Goal: Task Accomplishment & Management: Manage account settings

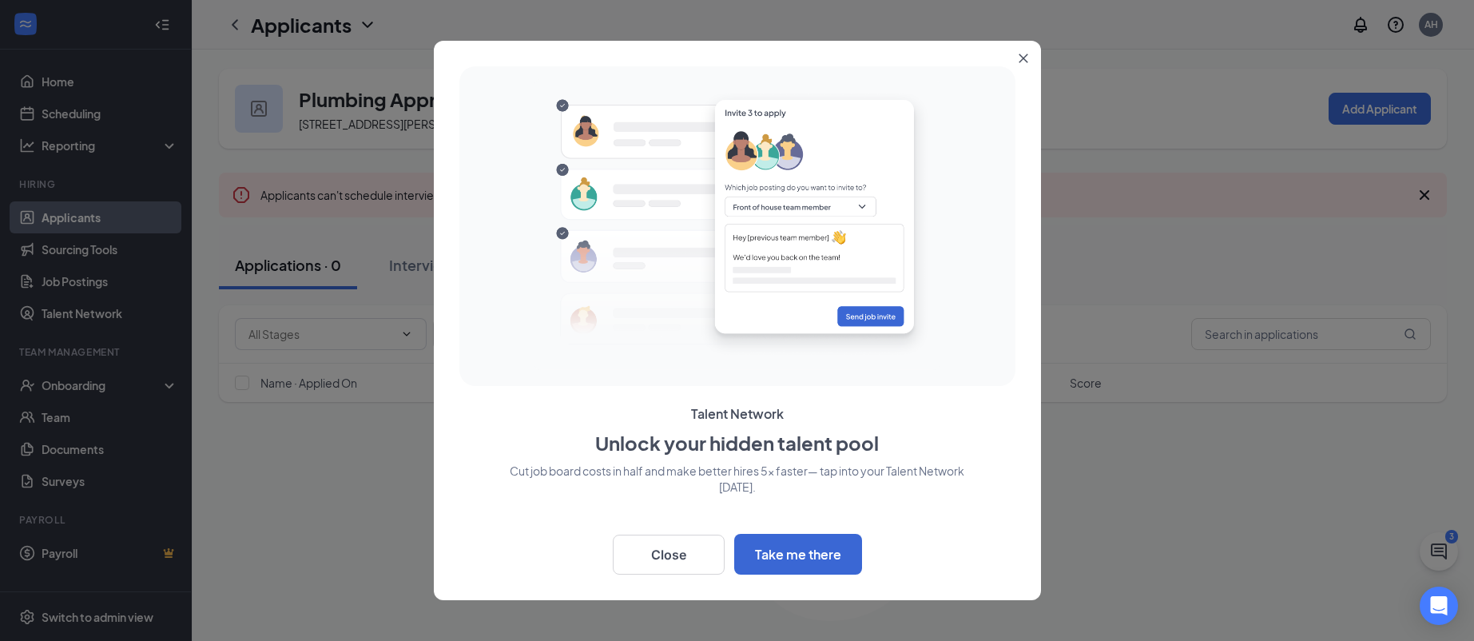
click at [1019, 51] on button "Close" at bounding box center [1026, 55] width 29 height 29
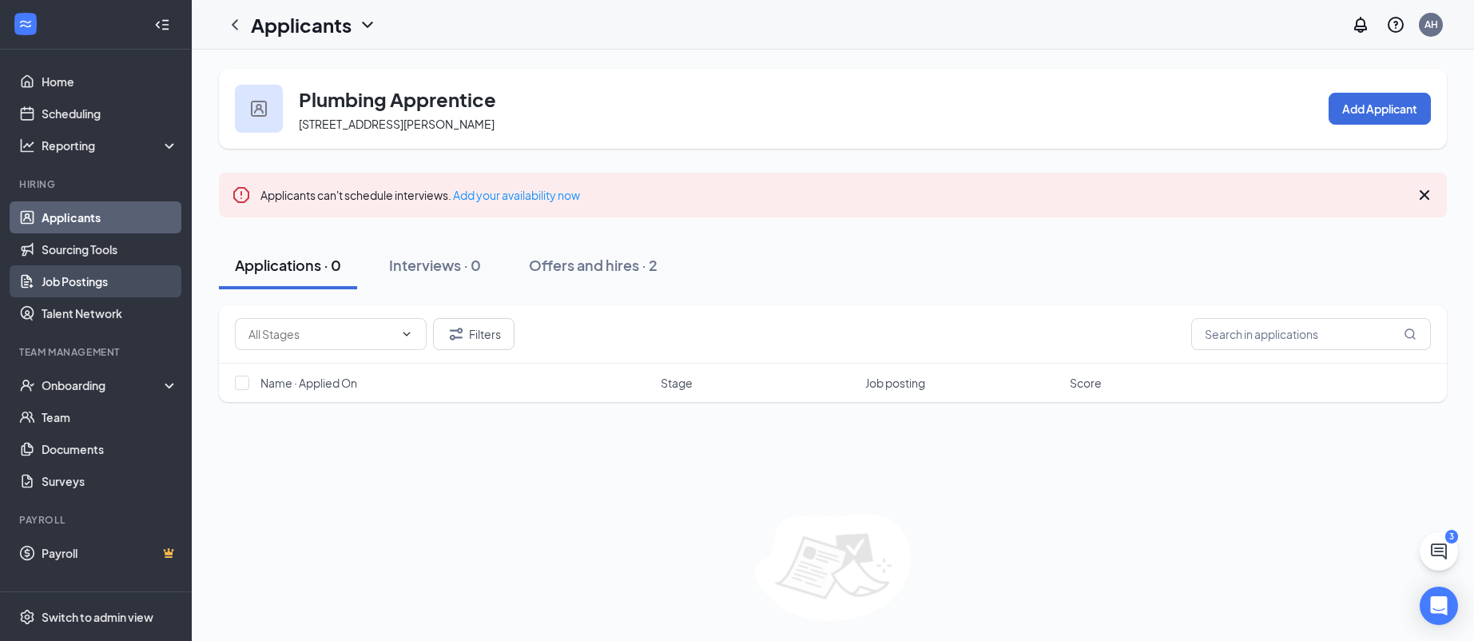
click at [60, 272] on link "Job Postings" at bounding box center [110, 281] width 137 height 32
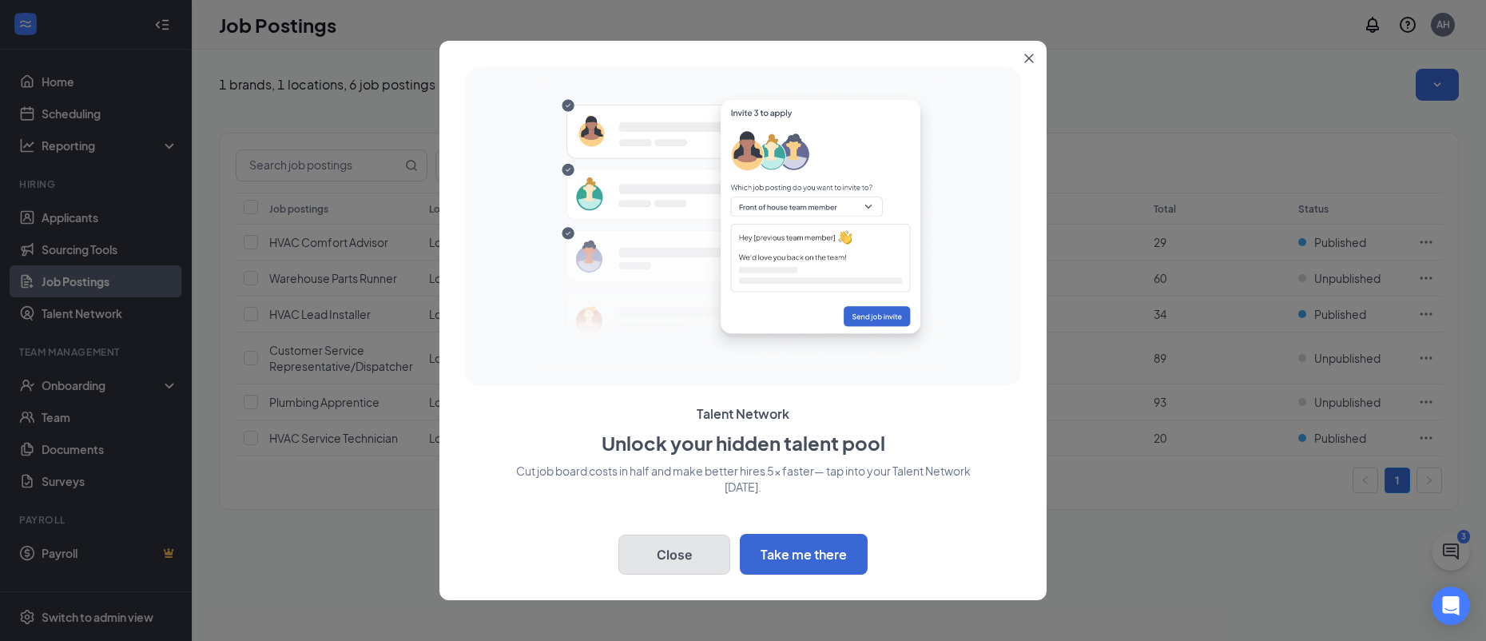
click at [681, 562] on button "Close" at bounding box center [674, 554] width 112 height 40
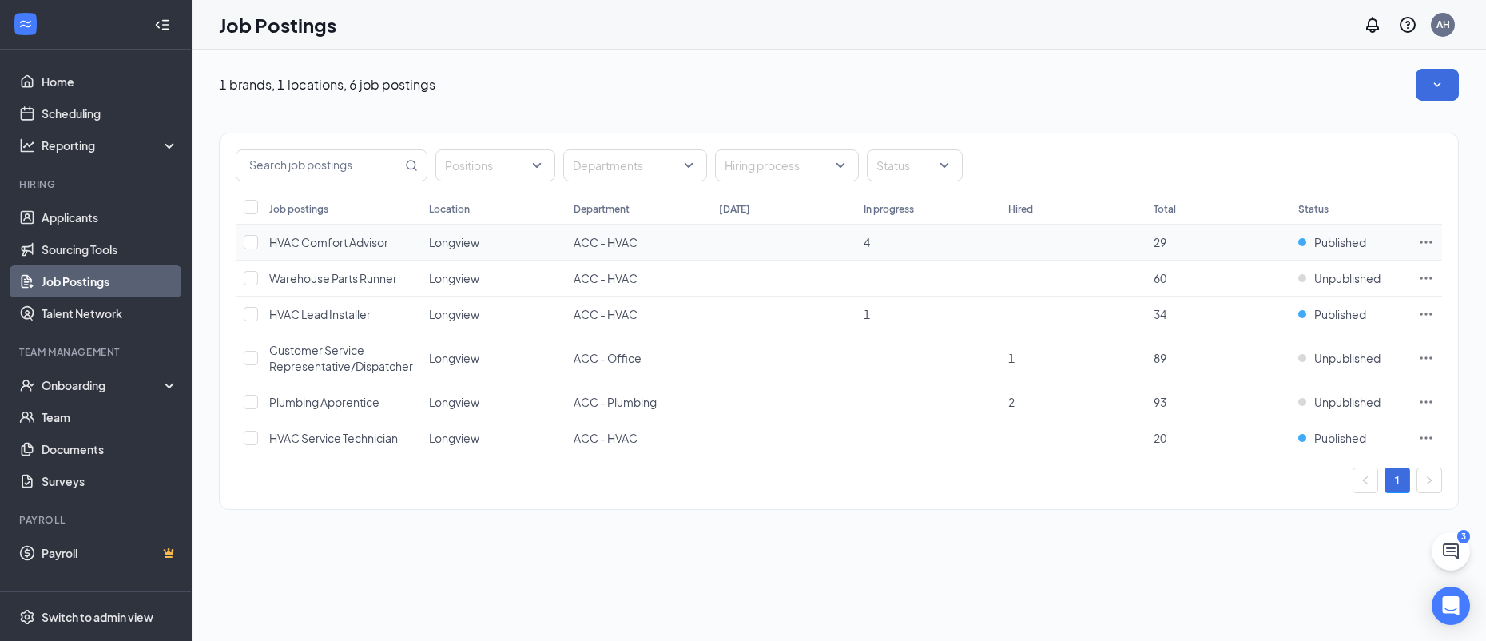
click at [333, 237] on span "HVAC Comfort Advisor" at bounding box center [328, 242] width 119 height 14
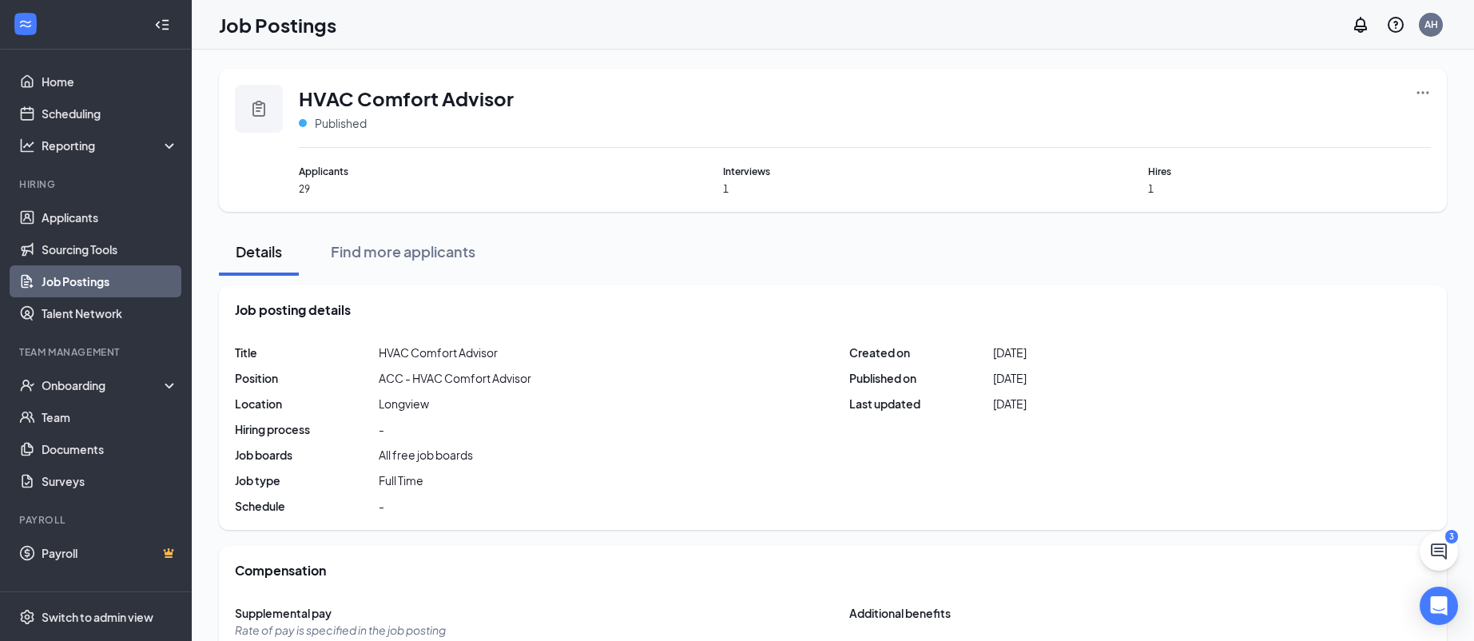
click at [1425, 100] on icon "Ellipses" at bounding box center [1423, 93] width 16 height 16
click at [1426, 96] on icon "Ellipses" at bounding box center [1423, 93] width 16 height 16
click at [1238, 231] on span "View applicants" at bounding box center [1244, 229] width 81 height 14
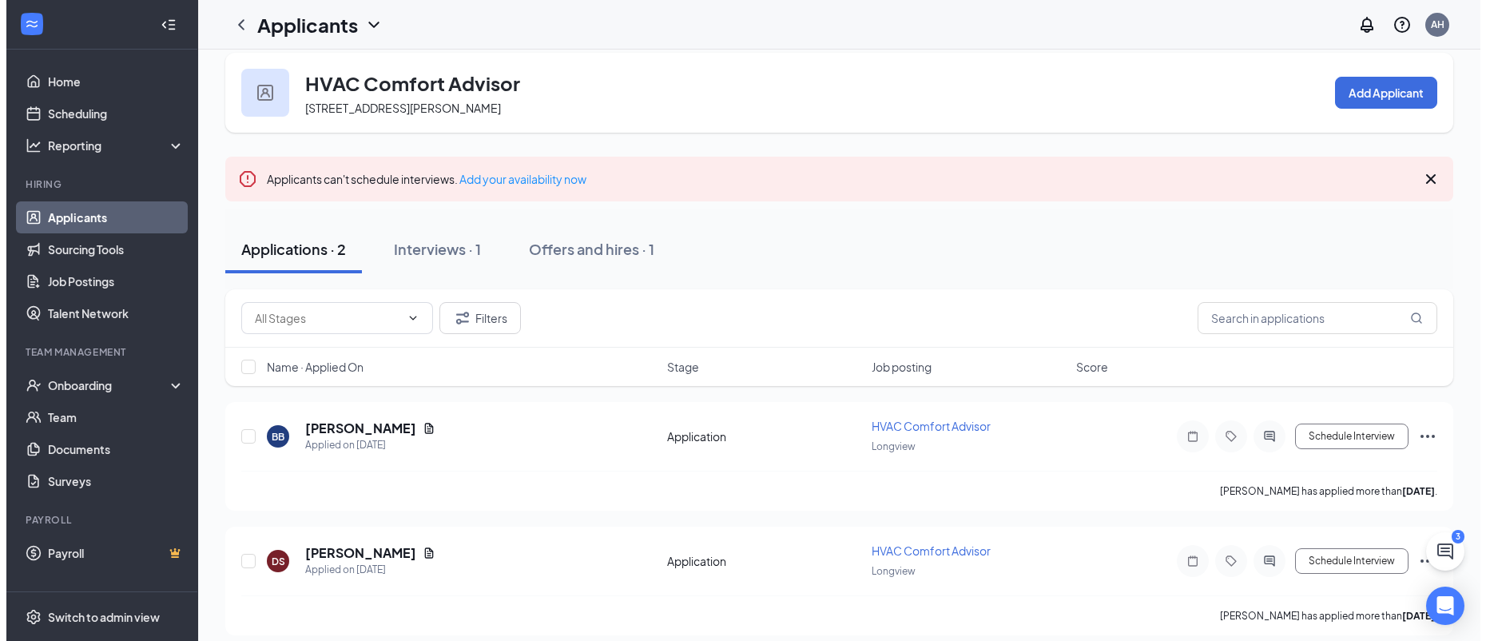
scroll to position [30, 0]
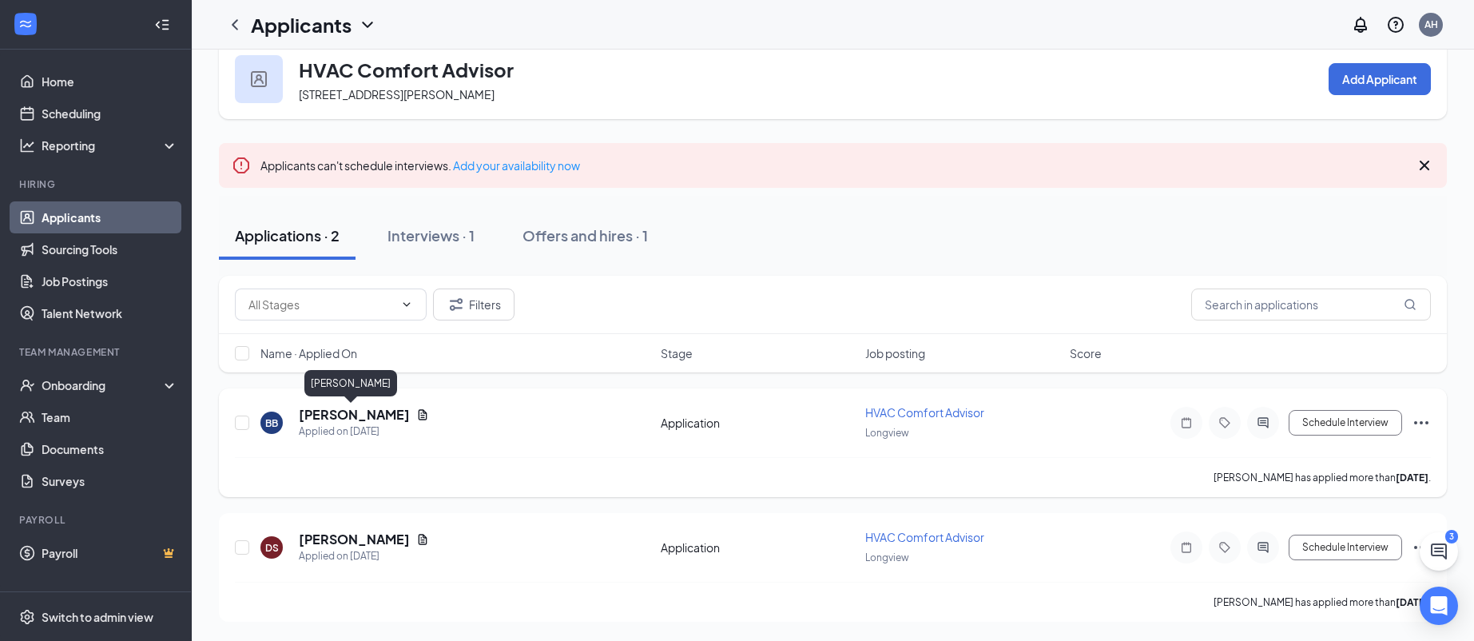
click at [372, 413] on h5 "[PERSON_NAME]" at bounding box center [354, 415] width 111 height 18
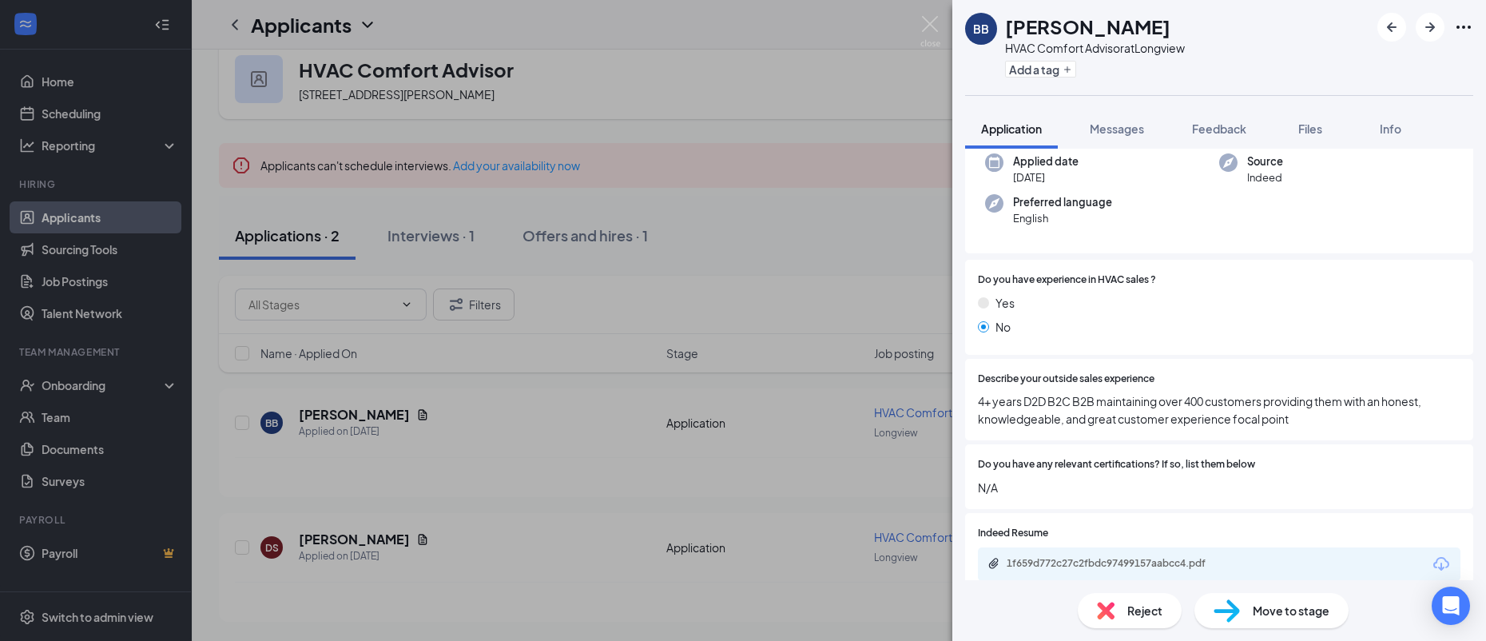
scroll to position [399, 0]
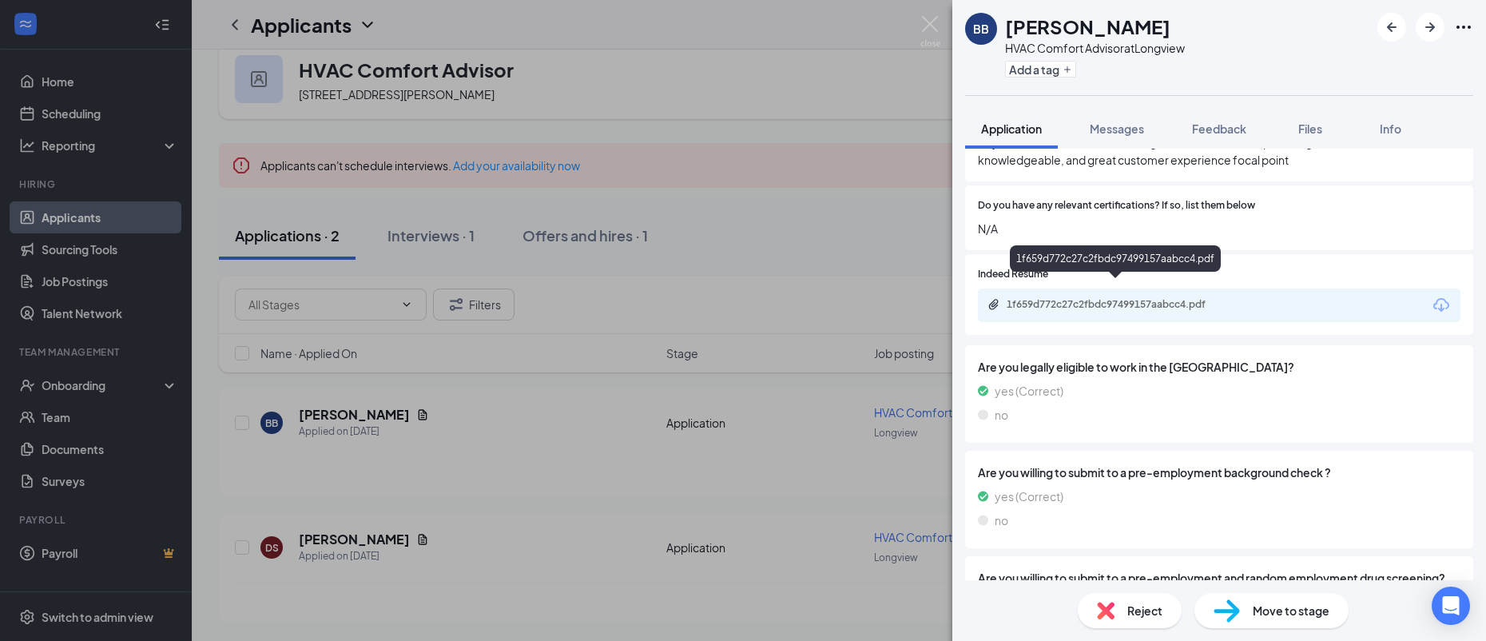
click at [1025, 298] on div "1f659d772c27c2fbdc97499157aabcc4.pdf" at bounding box center [1119, 304] width 224 height 13
click at [757, 253] on div "BB [PERSON_NAME] HVAC Comfort Advisor at [GEOGRAPHIC_DATA] Add a tag Applicatio…" at bounding box center [743, 320] width 1486 height 641
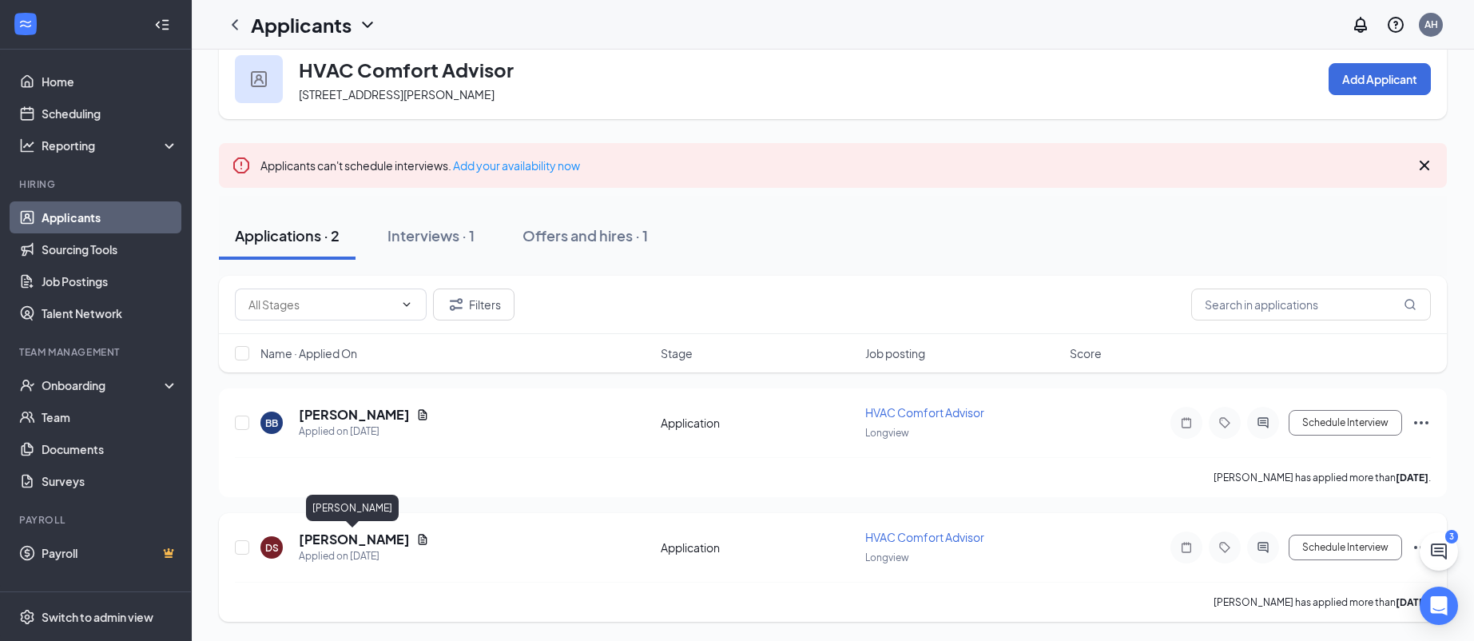
click at [339, 536] on h5 "[PERSON_NAME]" at bounding box center [354, 539] width 111 height 18
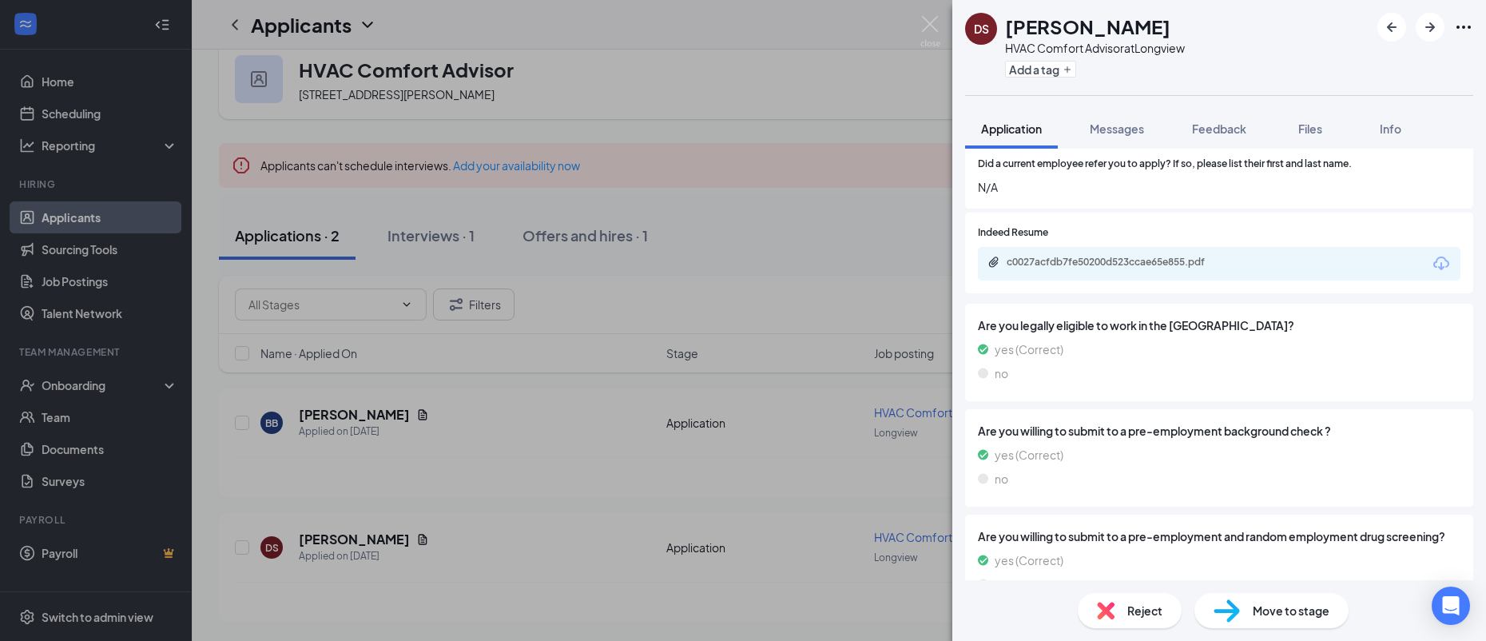
scroll to position [403, 0]
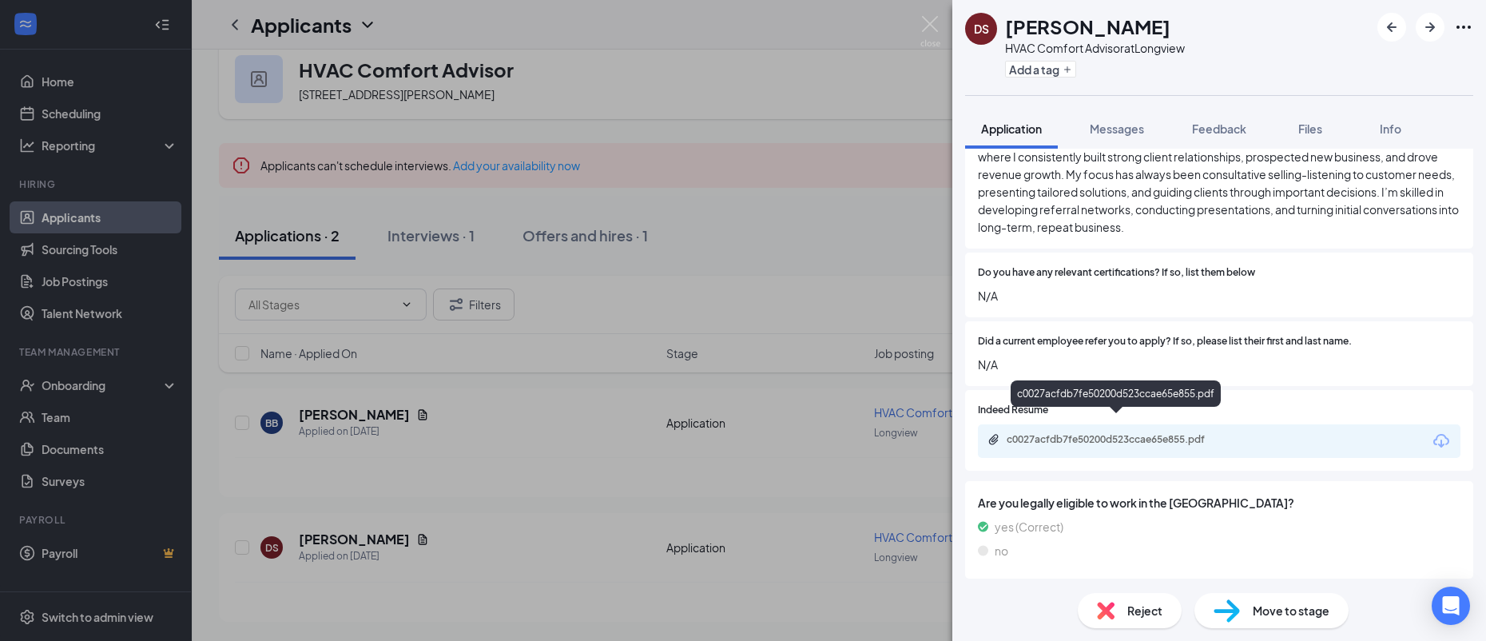
click at [1224, 433] on div "c0027acfdb7fe50200d523ccae65e855.pdf" at bounding box center [1119, 439] width 224 height 13
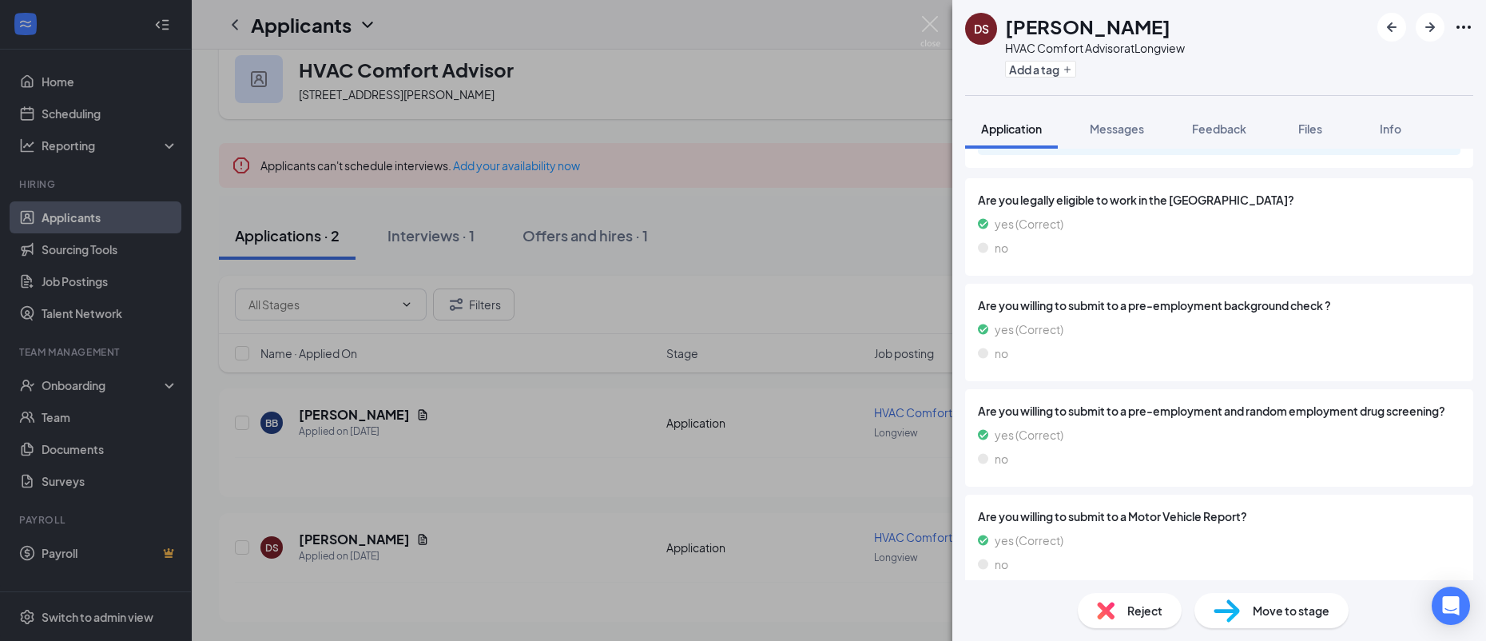
scroll to position [722, 0]
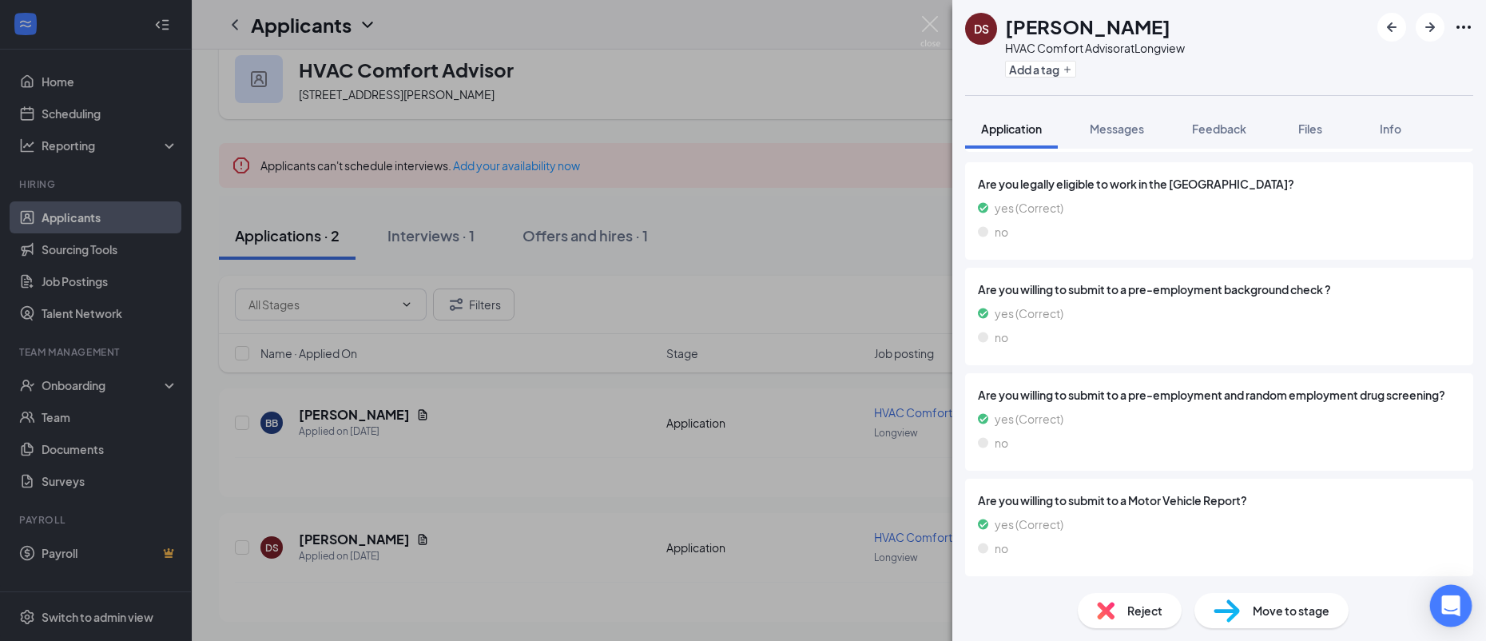
click at [1447, 604] on icon "Open Intercom Messenger" at bounding box center [1450, 605] width 18 height 21
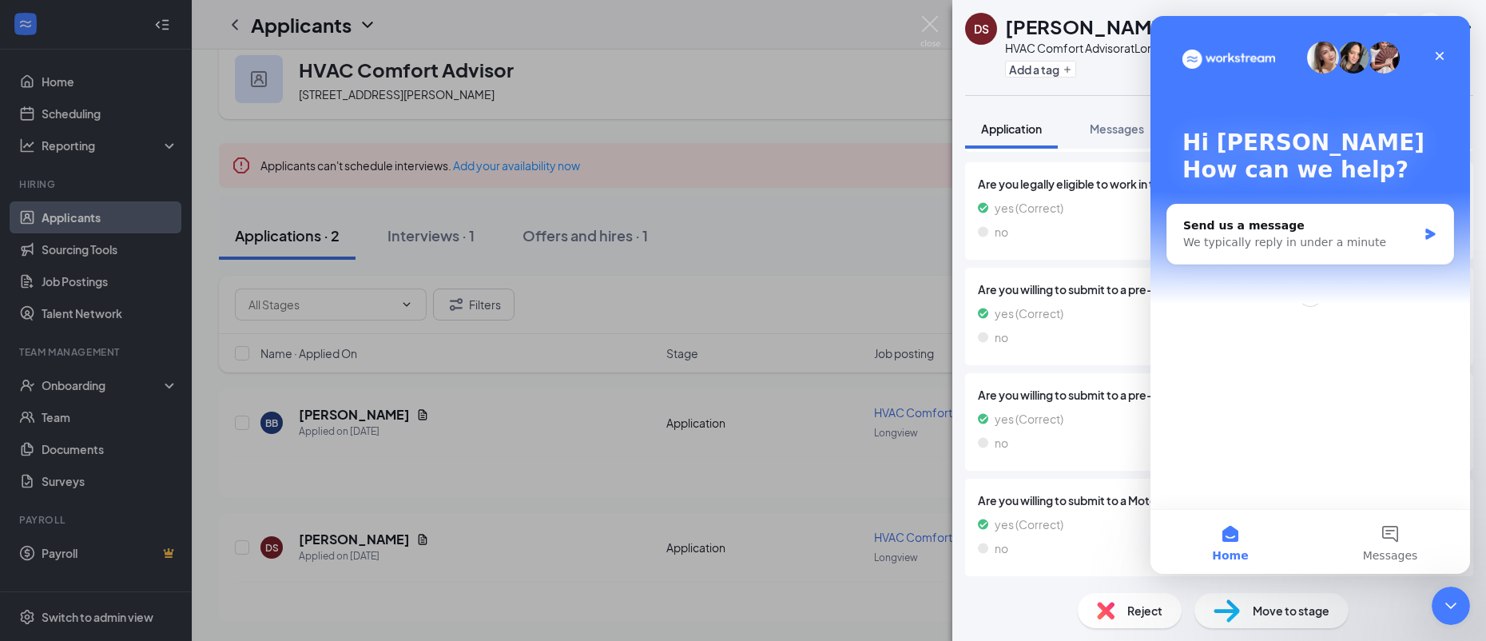
scroll to position [0, 0]
click at [1446, 57] on div "Close" at bounding box center [1439, 56] width 29 height 29
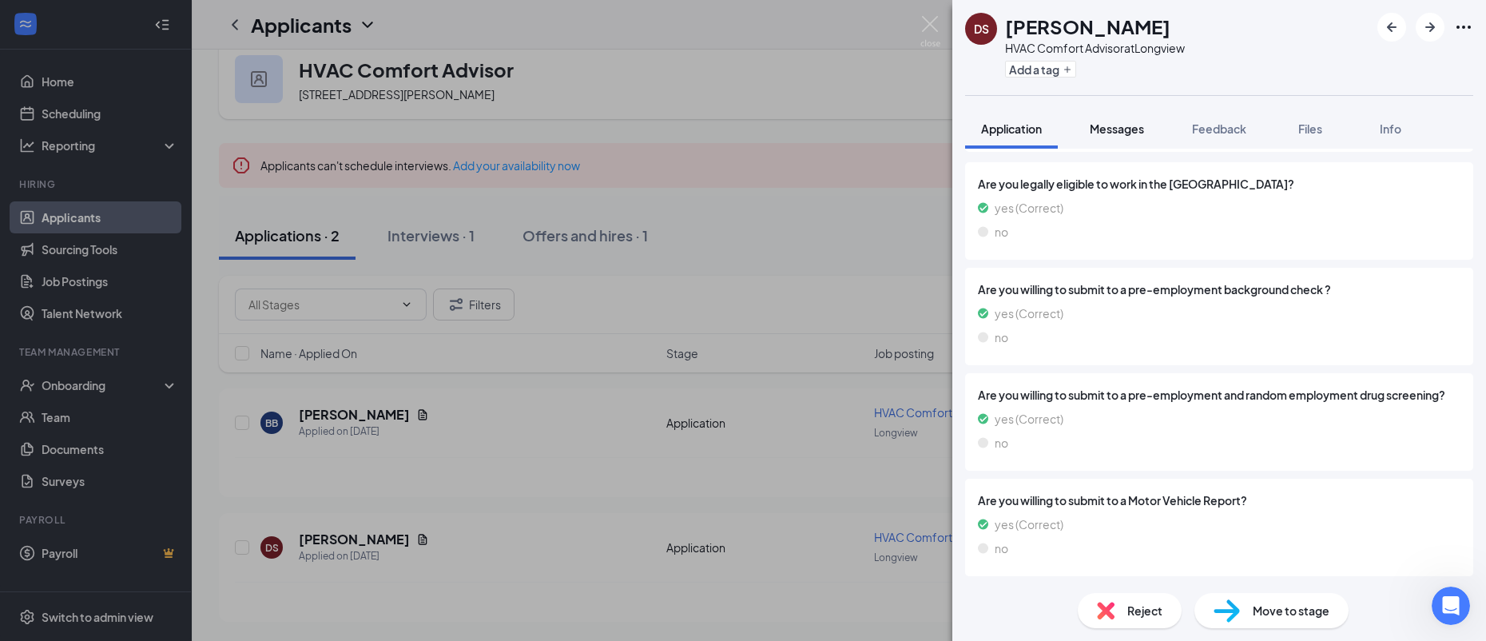
click at [1102, 117] on button "Messages" at bounding box center [1117, 129] width 86 height 40
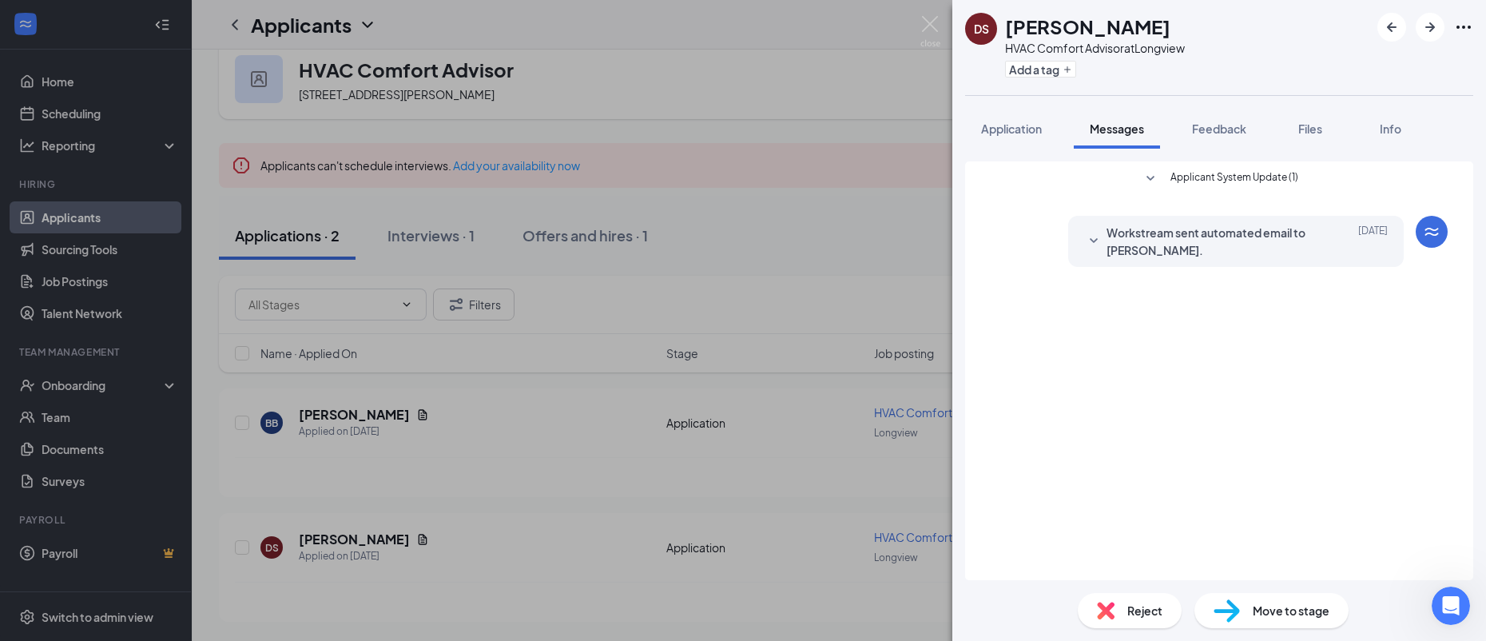
click at [1323, 351] on div "Applicant System Update (1) Workstream sent automated email to [PERSON_NAME]. […" at bounding box center [1219, 370] width 508 height 419
click at [1290, 618] on span "Move to stage" at bounding box center [1291, 611] width 77 height 18
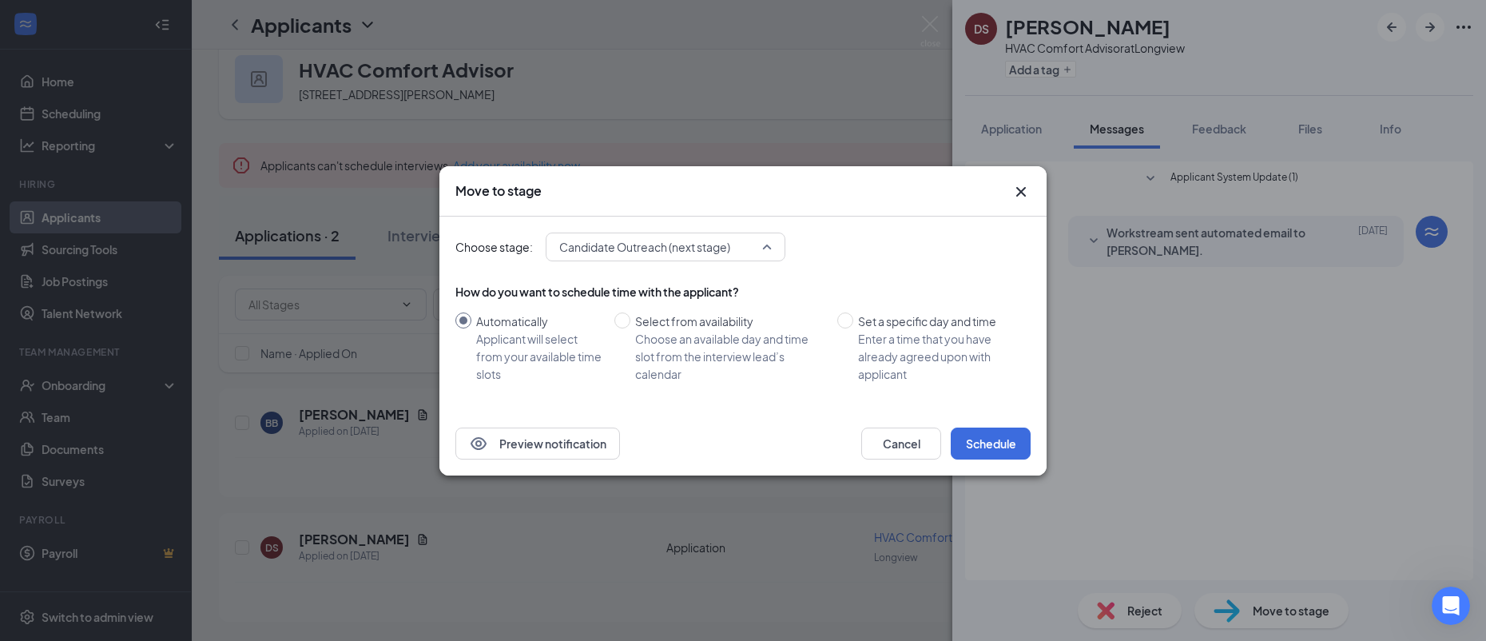
click at [757, 251] on div "Candidate Outreach (next stage) 4047828 4047826 4047827 Application (current st…" at bounding box center [666, 246] width 240 height 29
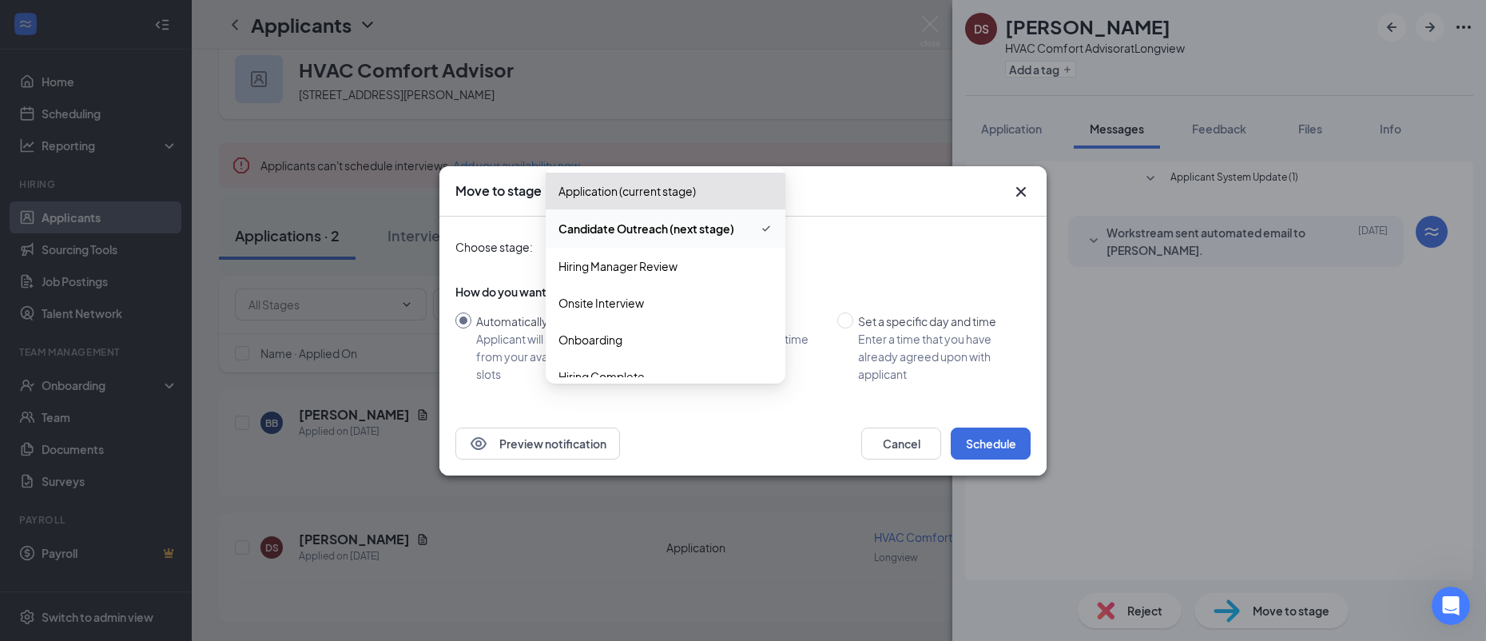
click at [681, 225] on span "Candidate Outreach (next stage)" at bounding box center [646, 229] width 176 height 18
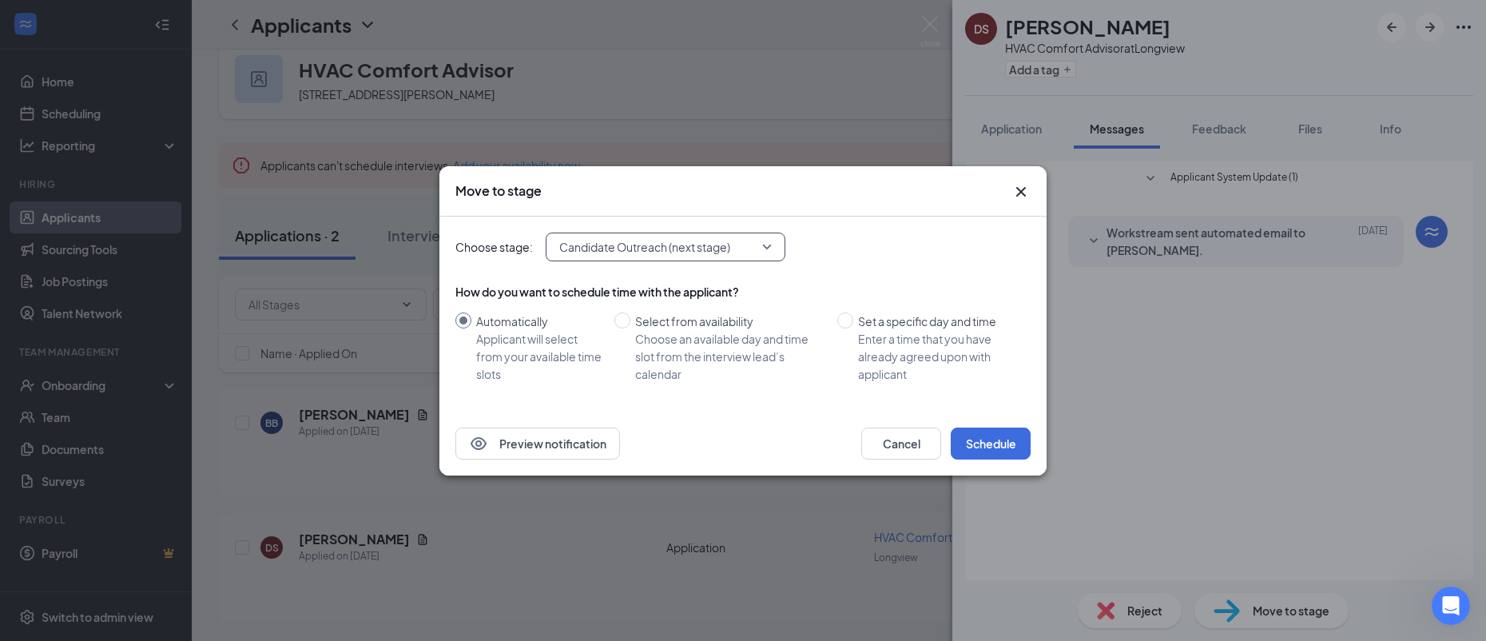
click at [1017, 191] on icon "Cross" at bounding box center [1020, 191] width 19 height 19
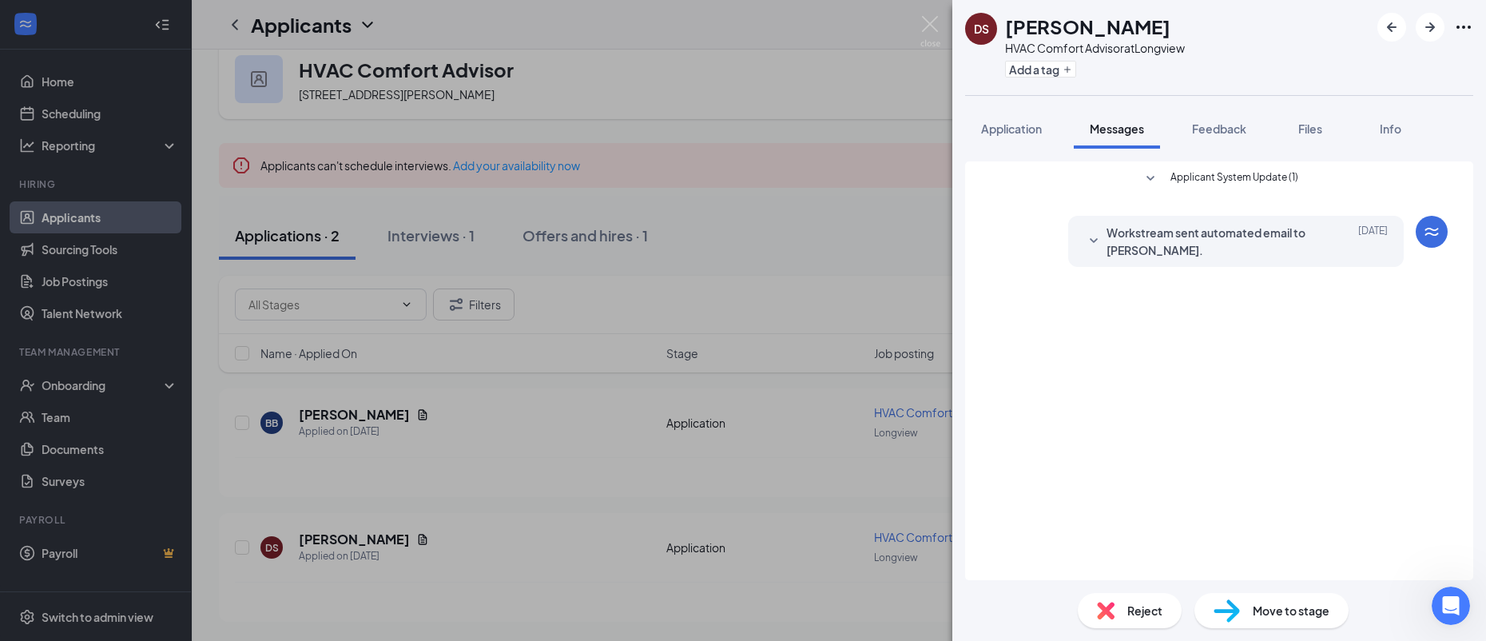
click at [523, 499] on div "DS [PERSON_NAME] HVAC Comfort Advisor at Longview Add a tag Application Message…" at bounding box center [743, 320] width 1486 height 641
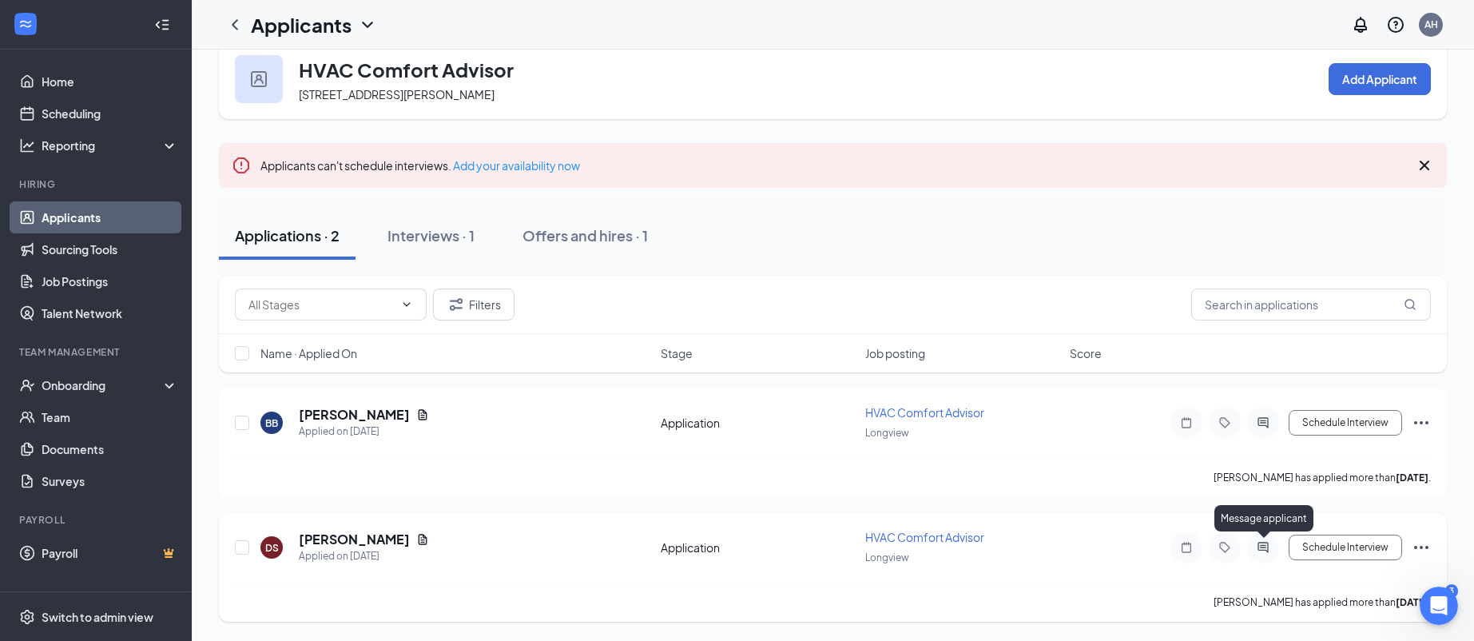
click at [1270, 552] on icon "ActiveChat" at bounding box center [1263, 547] width 19 height 13
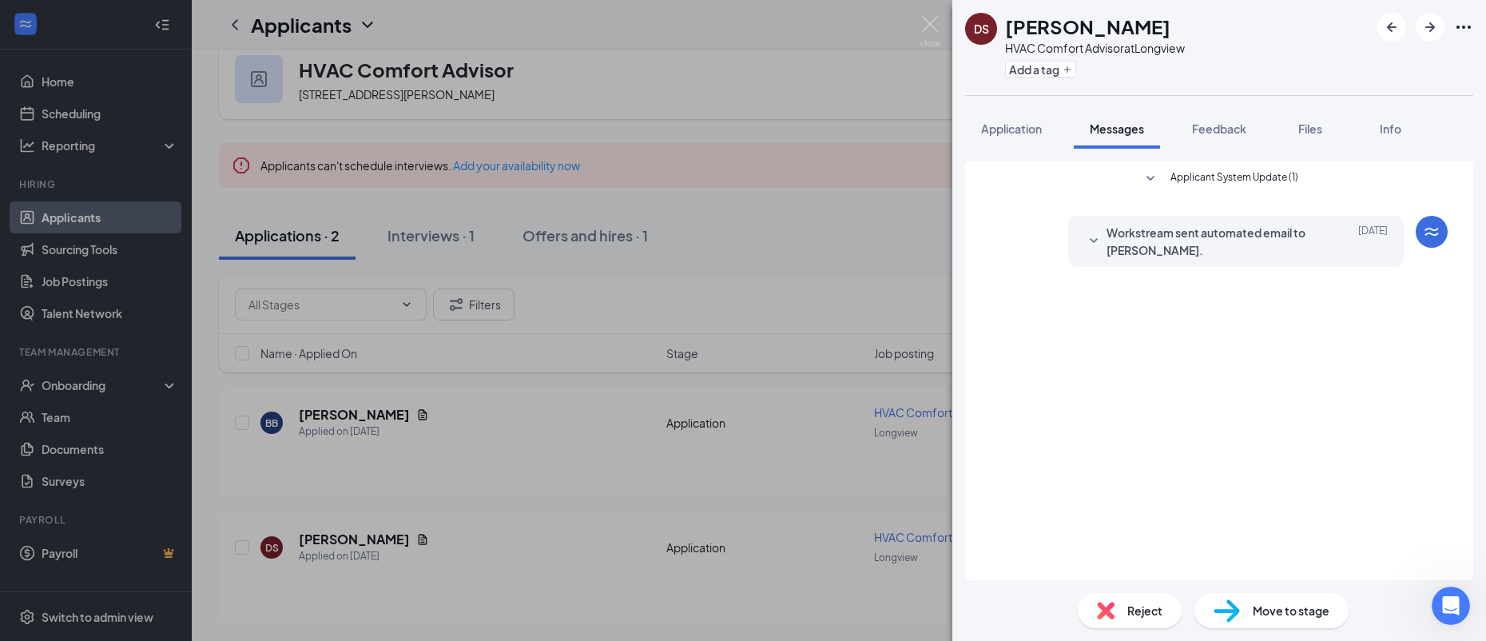
click at [1168, 276] on div "Applicant System Update (1) Workstream sent automated email to [PERSON_NAME]. […" at bounding box center [1219, 221] width 457 height 121
click at [1464, 28] on icon "Ellipses" at bounding box center [1463, 27] width 14 height 3
click at [801, 144] on div "DS [PERSON_NAME] HVAC Comfort Advisor at Longview Add a tag Application Message…" at bounding box center [743, 320] width 1486 height 641
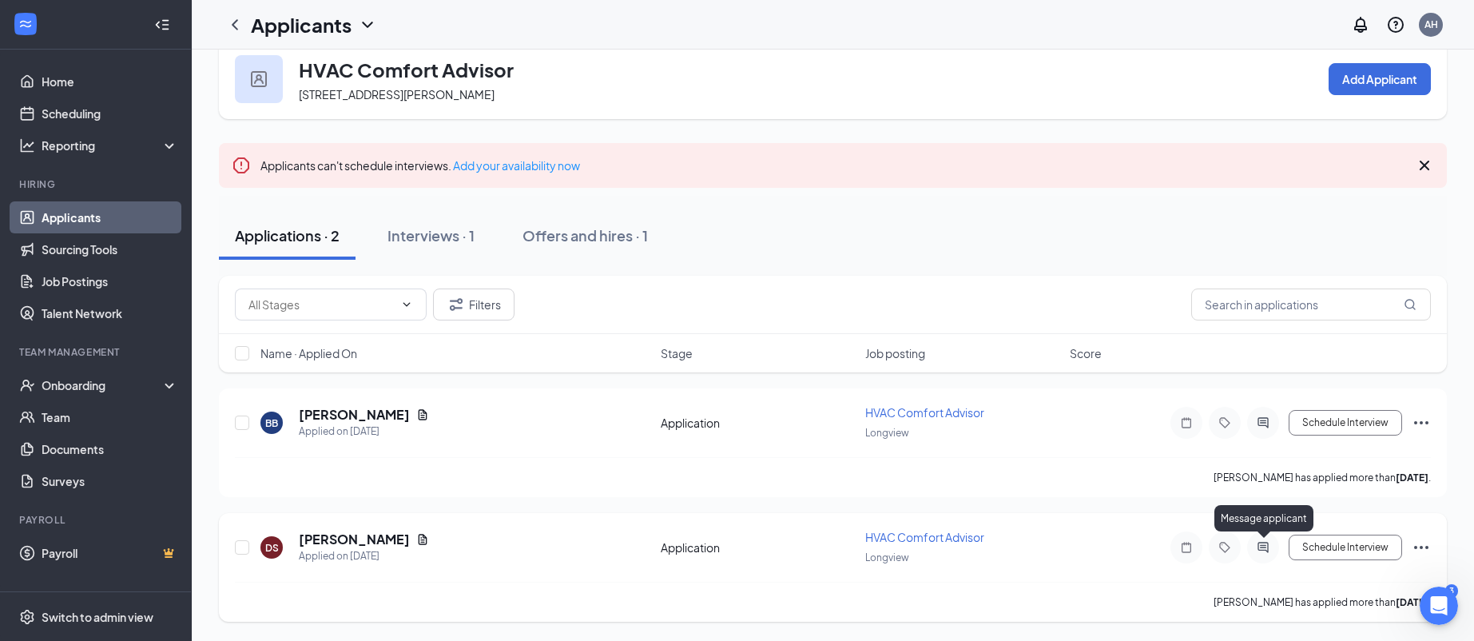
click at [1258, 542] on icon "ActiveChat" at bounding box center [1263, 547] width 19 height 13
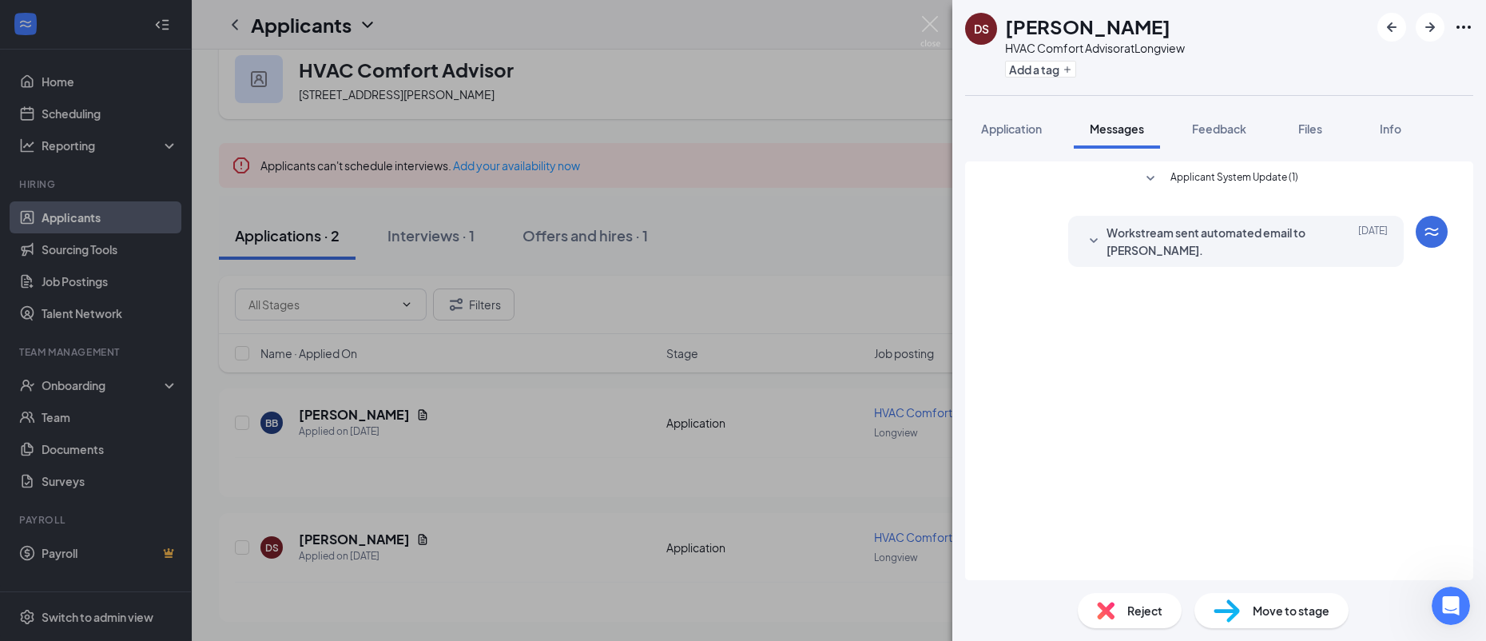
drag, startPoint x: 1199, startPoint y: 467, endPoint x: 1203, endPoint y: 339, distance: 128.7
click at [1200, 460] on div "Applicant System Update (1) Workstream sent automated email to [PERSON_NAME]. […" at bounding box center [1219, 370] width 508 height 419
click at [1202, 338] on div "Applicant System Update (1) Workstream sent automated email to [PERSON_NAME]. […" at bounding box center [1219, 370] width 508 height 419
click at [1305, 620] on div "Move to stage" at bounding box center [1271, 610] width 154 height 35
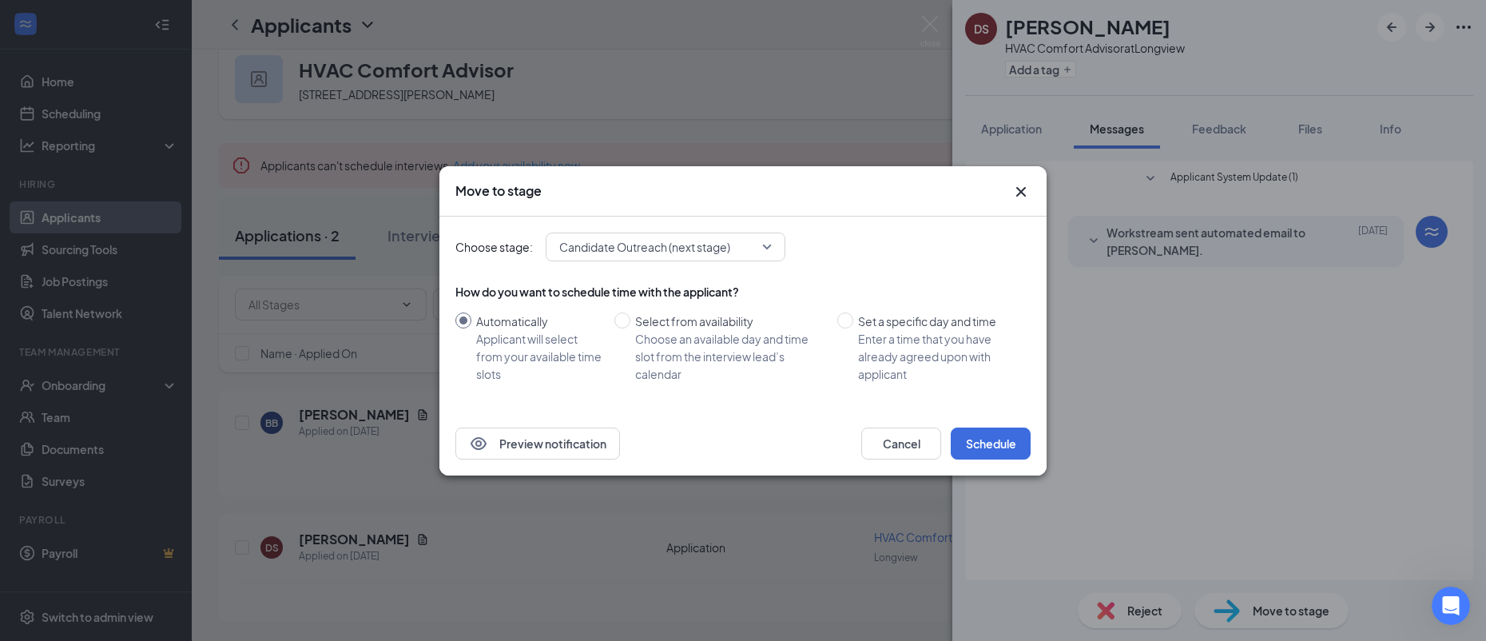
click at [750, 251] on div "Candidate Outreach (next stage)" at bounding box center [666, 246] width 240 height 29
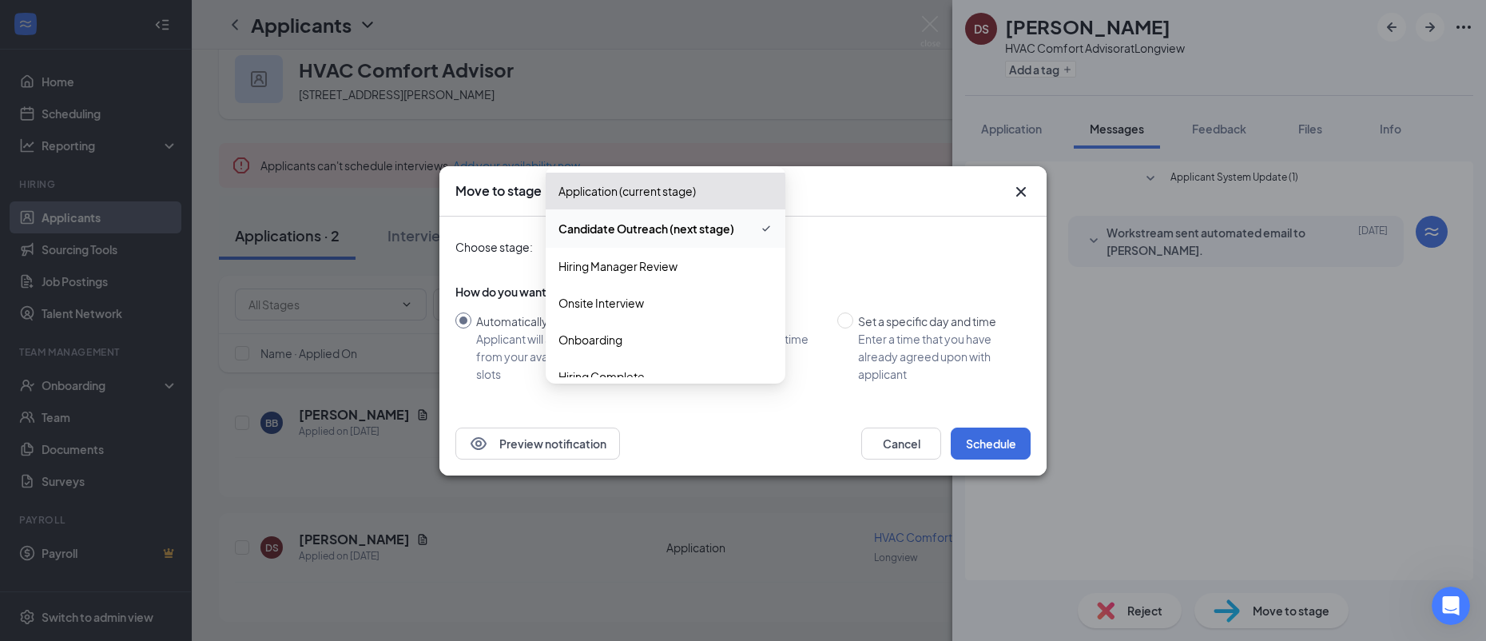
click at [684, 225] on span "Candidate Outreach (next stage)" at bounding box center [646, 229] width 176 height 18
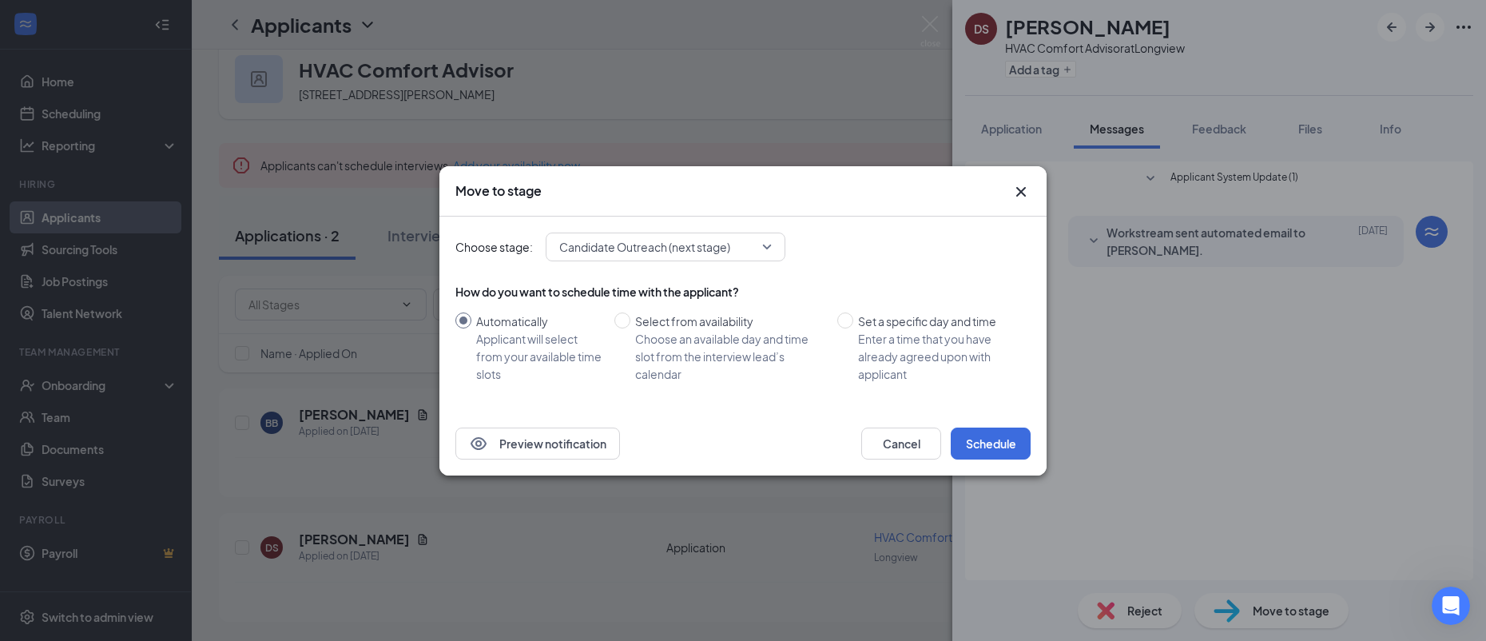
click at [1014, 189] on icon "Cross" at bounding box center [1020, 191] width 19 height 19
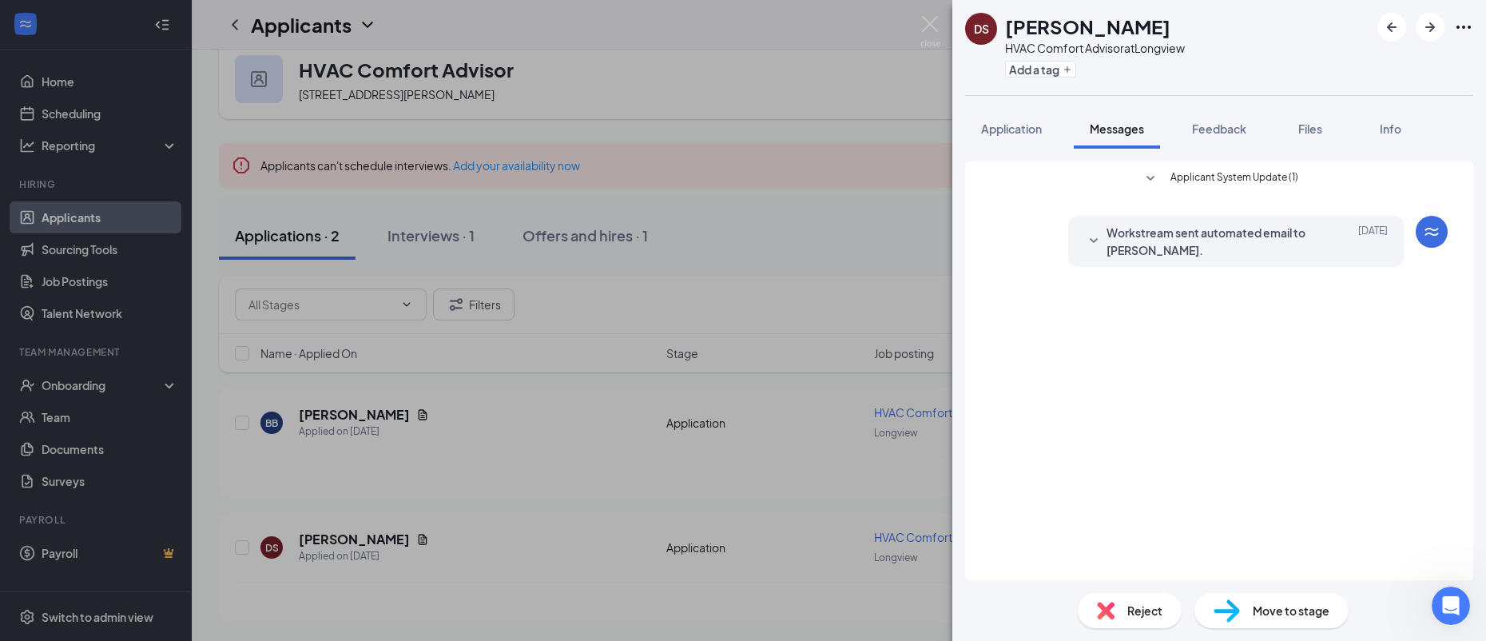
click at [797, 268] on div "DS [PERSON_NAME] HVAC Comfort Advisor at Longview Add a tag Application Message…" at bounding box center [743, 320] width 1486 height 641
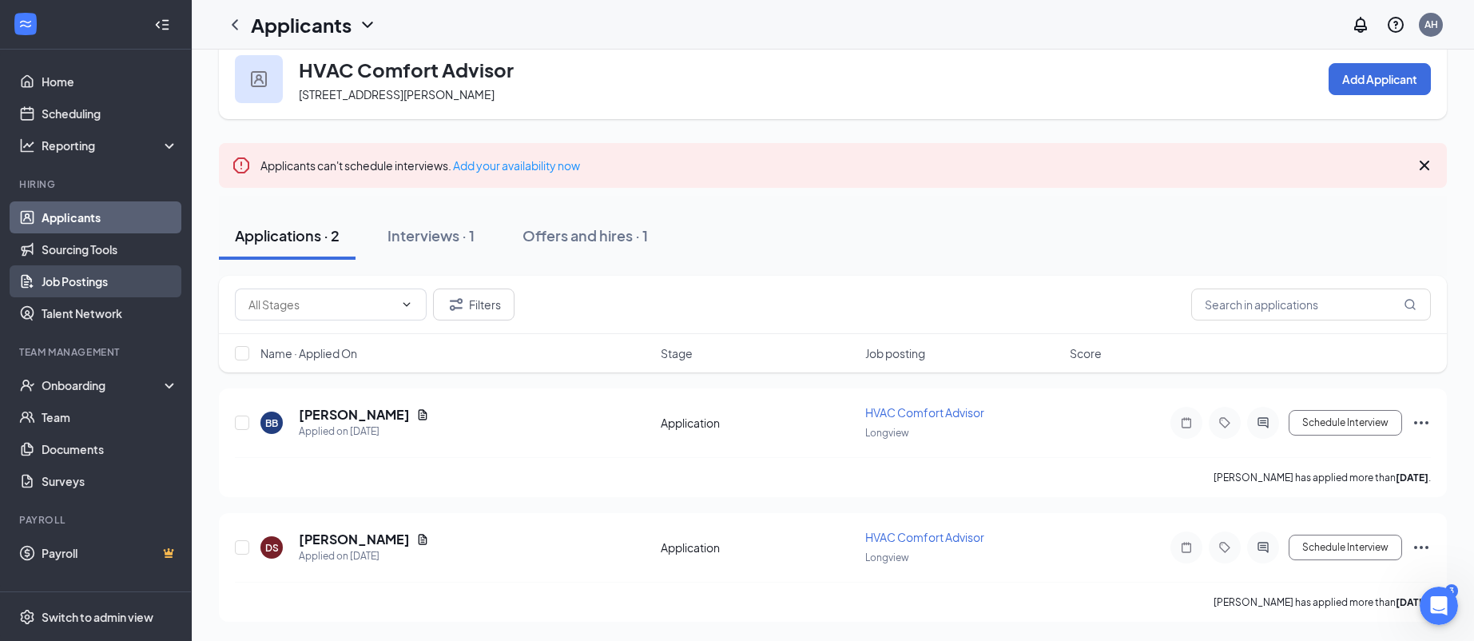
click at [76, 272] on link "Job Postings" at bounding box center [110, 281] width 137 height 32
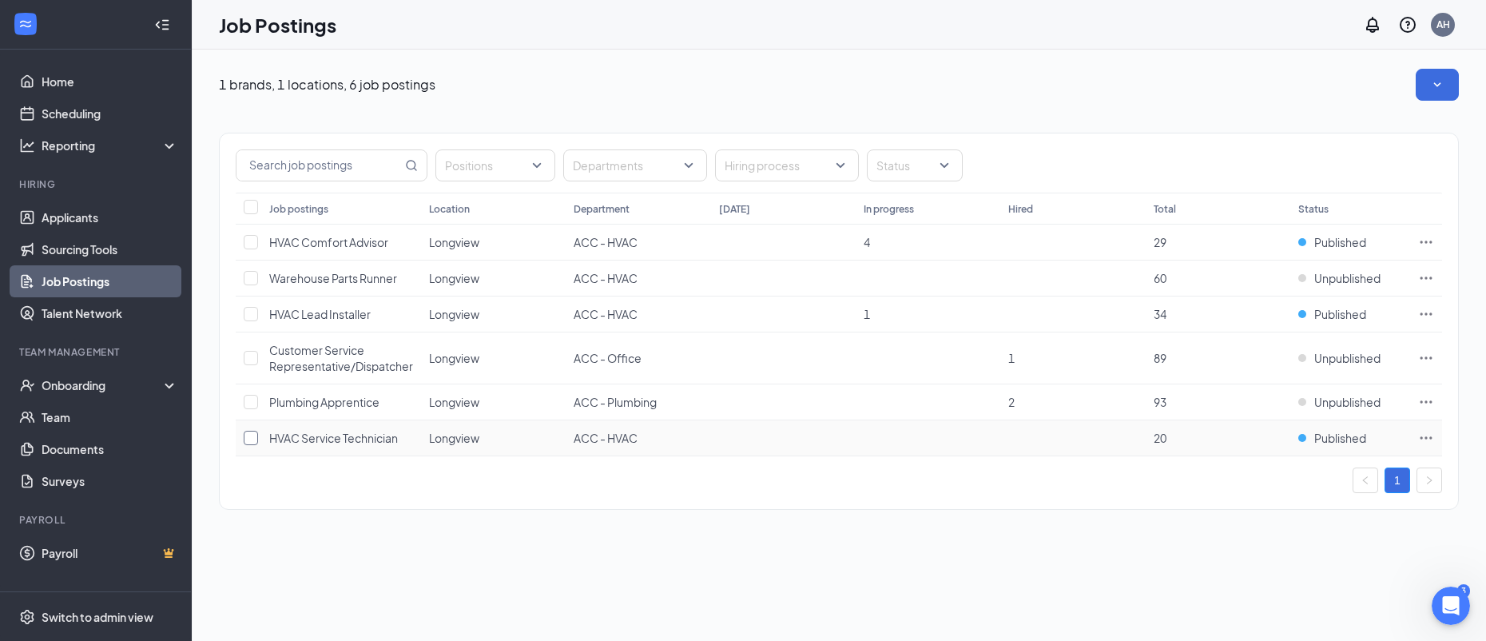
drag, startPoint x: 253, startPoint y: 438, endPoint x: 1348, endPoint y: 612, distance: 1108.3
click at [253, 438] on input "checkbox" at bounding box center [251, 438] width 14 height 14
checkbox input "true"
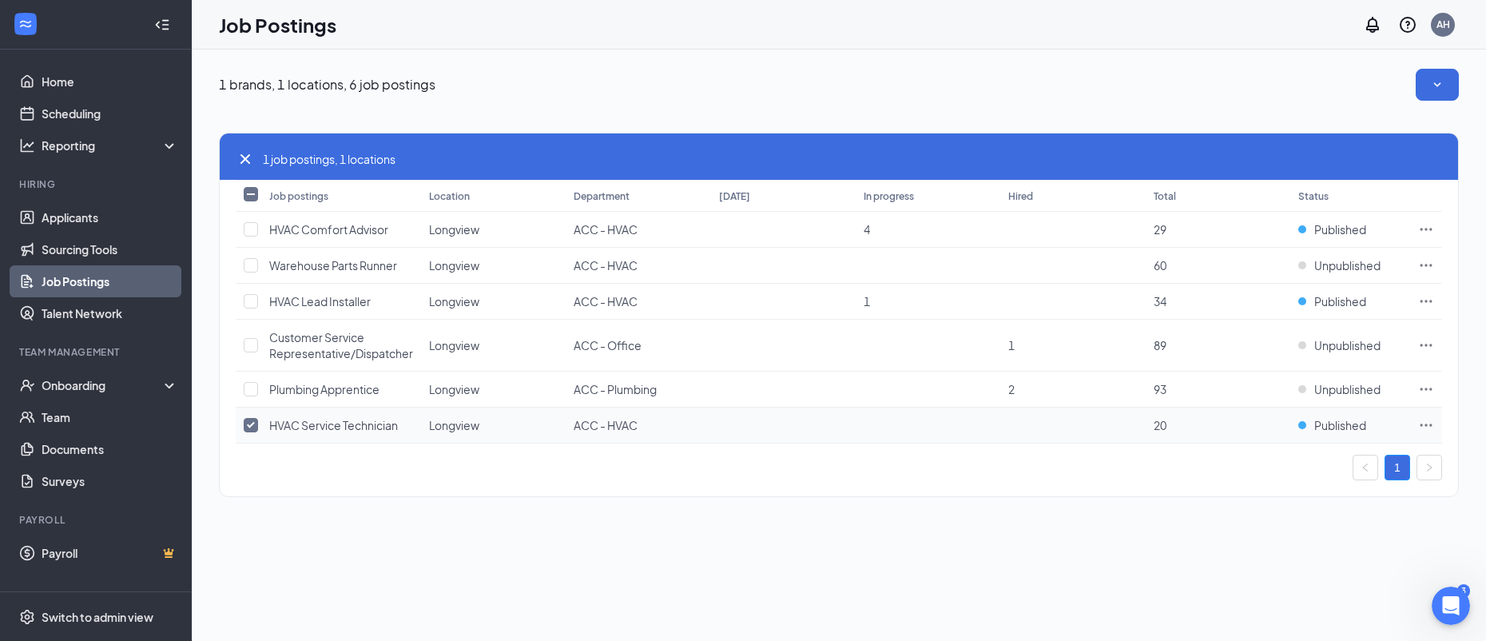
click at [1429, 421] on icon "Ellipses" at bounding box center [1426, 425] width 16 height 16
click at [1255, 522] on span "Link to job posting" at bounding box center [1253, 525] width 93 height 14
click at [1427, 419] on icon "Ellipses" at bounding box center [1426, 425] width 16 height 16
click at [1251, 562] on span "View applicants" at bounding box center [1247, 561] width 81 height 14
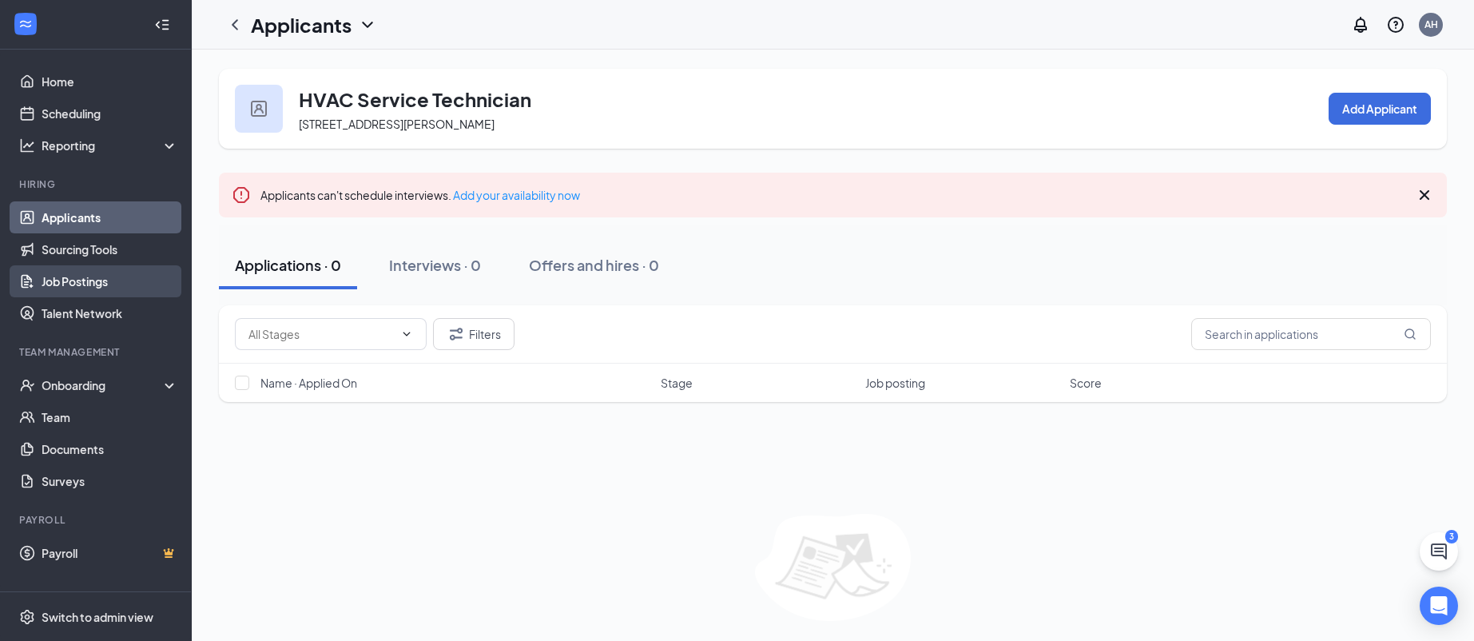
click at [77, 284] on link "Job Postings" at bounding box center [110, 281] width 137 height 32
